Goal: Task Accomplishment & Management: Use online tool/utility

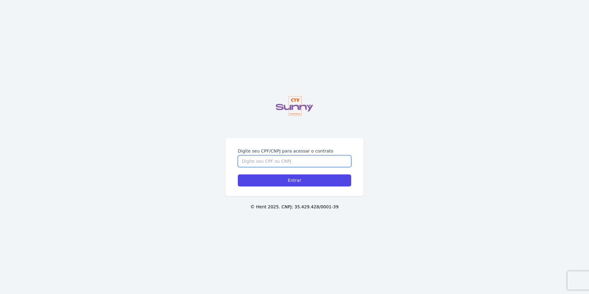
click at [280, 158] on input "Digite seu CPF/CNPJ para acessar o contrato" at bounding box center [294, 161] width 113 height 12
type input "16974516754"
click at [238, 174] on input "Entrar" at bounding box center [294, 180] width 113 height 12
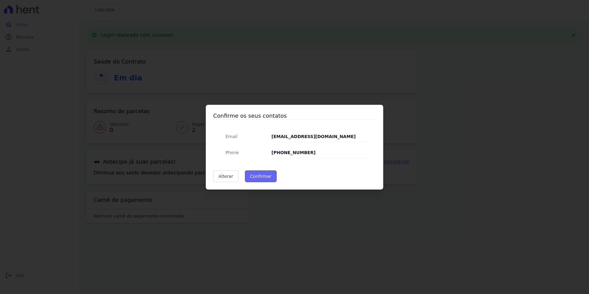
click at [256, 175] on button "Confirmar" at bounding box center [261, 176] width 32 height 12
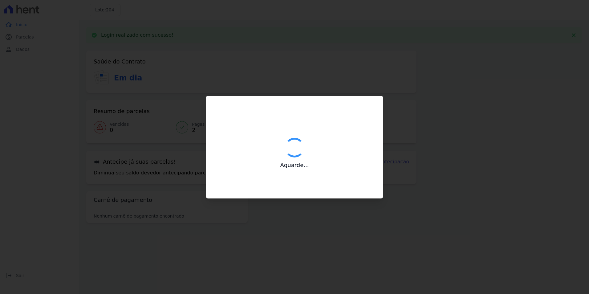
type input "Contatos confirmados com sucesso."
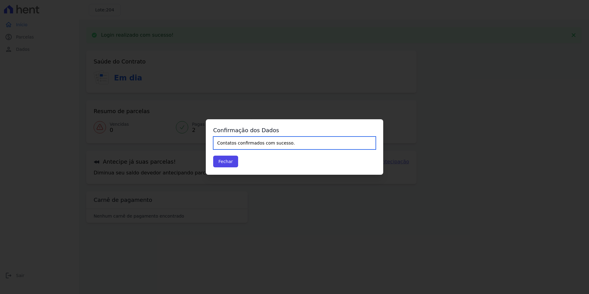
click at [274, 143] on input "Contatos confirmados com sucesso." at bounding box center [294, 142] width 163 height 13
drag, startPoint x: 274, startPoint y: 143, endPoint x: 231, endPoint y: 159, distance: 46.7
click at [231, 159] on button "Fechar" at bounding box center [225, 161] width 25 height 12
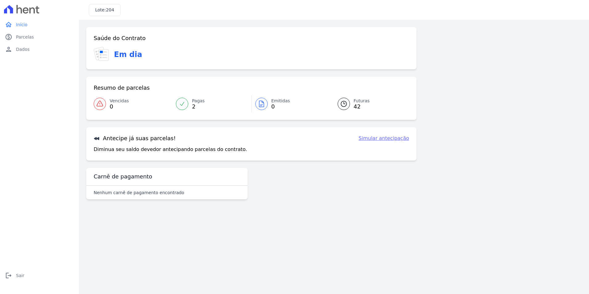
click at [230, 160] on div "Antecipe já suas parcelas! Simular antecipação Diminua seu saldo devedor anteci…" at bounding box center [251, 143] width 330 height 33
click at [345, 105] on icon at bounding box center [343, 103] width 7 height 7
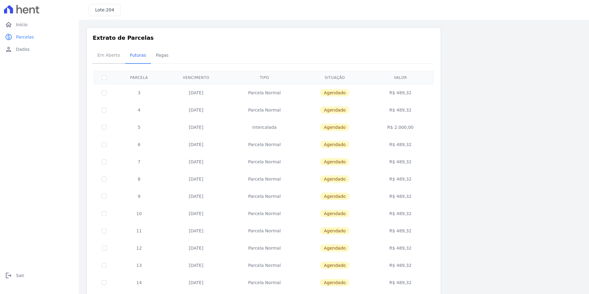
click at [104, 58] on span "Em Aberto" at bounding box center [109, 55] width 30 height 12
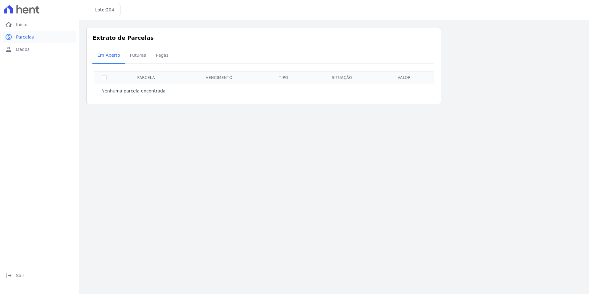
click at [26, 37] on span "Parcelas" at bounding box center [25, 37] width 18 height 6
click at [26, 25] on span "Início" at bounding box center [21, 25] width 11 height 6
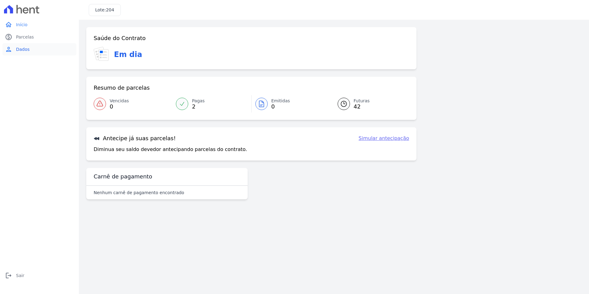
click at [32, 49] on link "person Dados" at bounding box center [39, 49] width 74 height 12
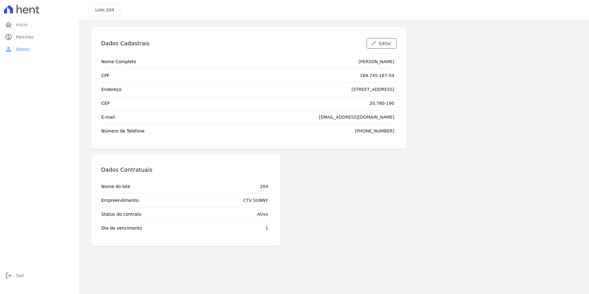
click at [122, 227] on span "Dia do vencimento" at bounding box center [121, 228] width 41 height 6
click at [30, 26] on link "home Início" at bounding box center [39, 24] width 74 height 12
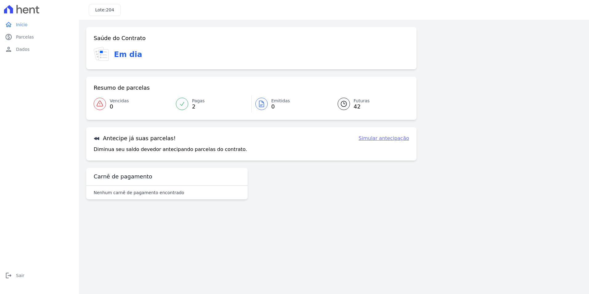
click at [386, 139] on link "Simular antecipação" at bounding box center [383, 138] width 50 height 7
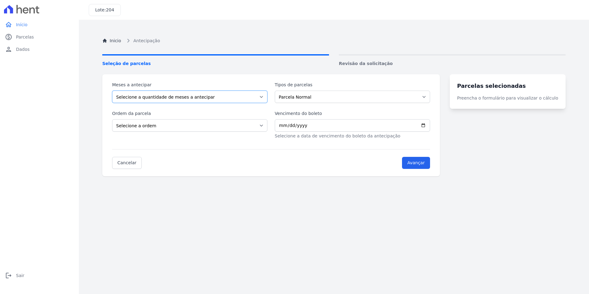
click at [202, 98] on select "Selecione a quantidade de meses a antecipar 1 2 3 4 5 6 7 8 9 10 11 12 13 14 15…" at bounding box center [189, 97] width 155 height 12
select select "8"
click at [112, 91] on select "Selecione a quantidade de meses a antecipar 1 2 3 4 5 6 7 8 9 10 11 12 13 14 15…" at bounding box center [189, 97] width 155 height 12
click at [316, 96] on select "Parcela Normal Intercalada Outros Financiamento CEF" at bounding box center [352, 97] width 155 height 12
click at [278, 91] on select "Parcela Normal Intercalada Outros Financiamento CEF" at bounding box center [352, 97] width 155 height 12
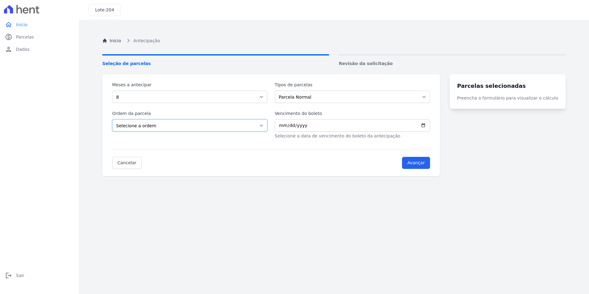
click at [207, 122] on select "Selecione a ordem Últimas parcelas Primeiras parcelas" at bounding box center [189, 125] width 155 height 12
select select "ending"
click at [112, 119] on select "Selecione a ordem Últimas parcelas Primeiras parcelas" at bounding box center [189, 125] width 155 height 12
click at [287, 126] on input "Vencimento do boleto" at bounding box center [352, 125] width 155 height 12
click at [123, 161] on link "Cancelar" at bounding box center [127, 163] width 30 height 12
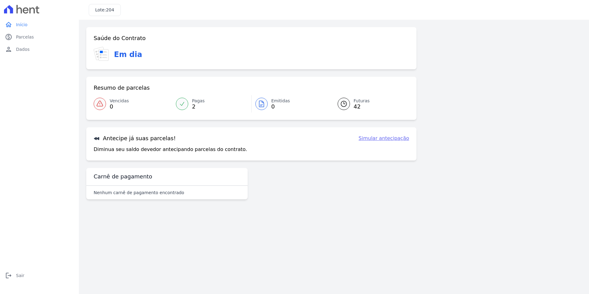
click at [182, 105] on icon at bounding box center [182, 103] width 4 height 3
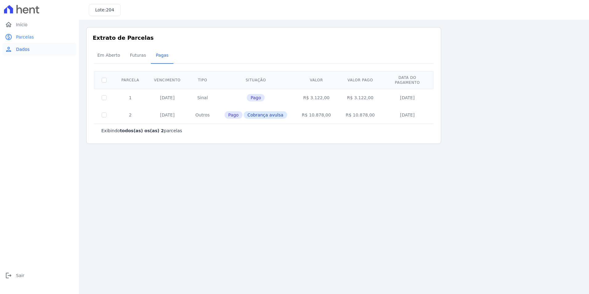
click at [35, 47] on link "person Dados" at bounding box center [39, 49] width 74 height 12
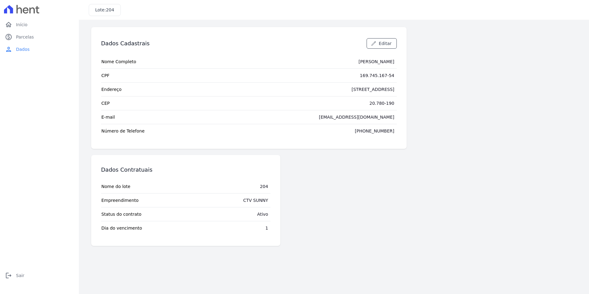
drag, startPoint x: 258, startPoint y: 198, endPoint x: 276, endPoint y: 199, distance: 17.9
click at [276, 199] on div "Dados Contratuais Nome do lote 204 Empreendimento CTV SUNNY Status do contrato …" at bounding box center [185, 200] width 189 height 91
drag, startPoint x: 276, startPoint y: 199, endPoint x: 266, endPoint y: 213, distance: 17.4
click at [265, 213] on div "Ativo" at bounding box center [262, 214] width 11 height 6
click at [22, 26] on span "Início" at bounding box center [21, 25] width 11 height 6
